Goal: Information Seeking & Learning: Learn about a topic

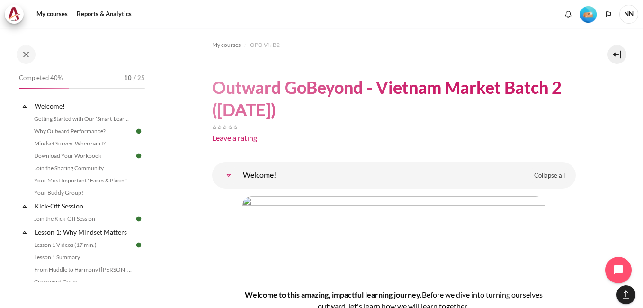
scroll to position [5940, 0]
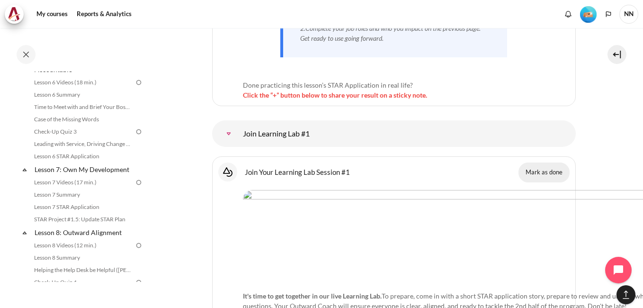
click at [554, 162] on button "Mark as done" at bounding box center [543, 172] width 51 height 20
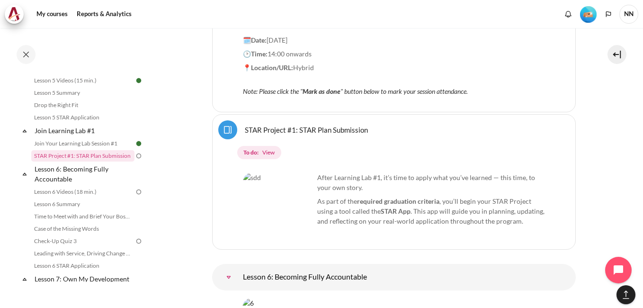
scroll to position [6181, 0]
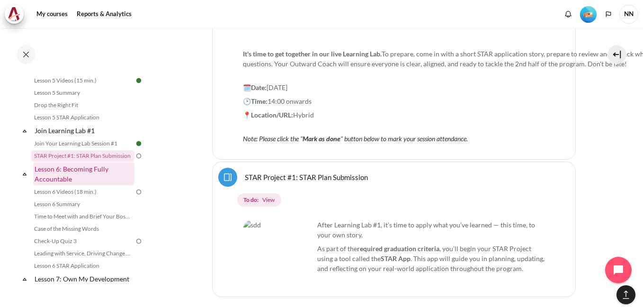
click at [64, 185] on link "Lesson 6: Becoming Fully Accountable" at bounding box center [83, 173] width 101 height 23
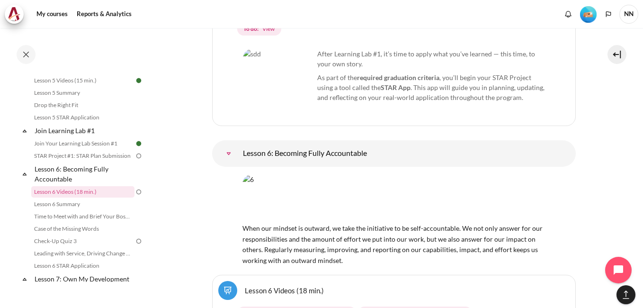
scroll to position [6447, 0]
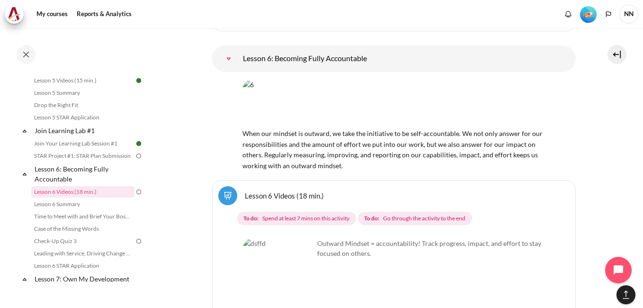
click at [262, 191] on link "Lesson 6 Videos (18 min.)" at bounding box center [284, 195] width 79 height 9
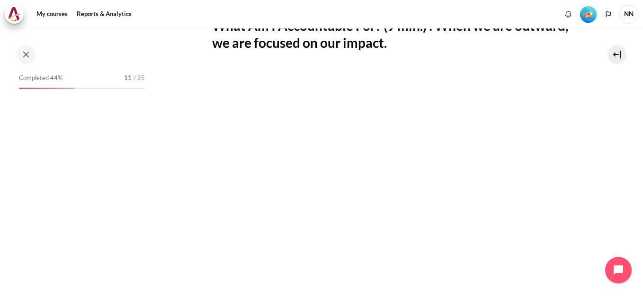
scroll to position [488, 0]
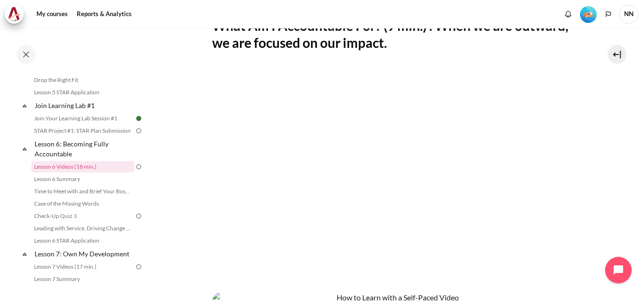
click at [605, 192] on section "My courses OPO VN B2 Lesson 6: Becoming Fully Accountable Lesson 6 Videos (18 m…" at bounding box center [394, 178] width 484 height 679
click at [601, 206] on section "My courses OPO VN B2 Lesson 6: Becoming Fully Accountable Lesson 6 Videos (18 m…" at bounding box center [394, 178] width 484 height 679
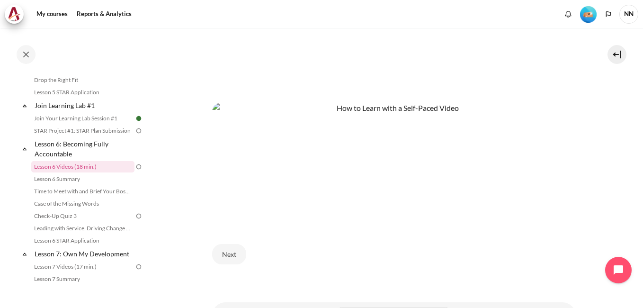
scroll to position [426, 0]
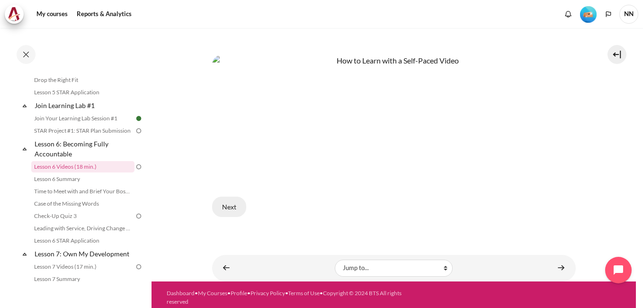
click at [228, 201] on button "Next" at bounding box center [229, 206] width 34 height 20
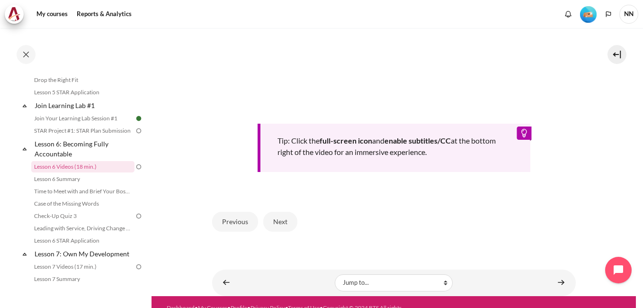
scroll to position [284, 0]
